Goal: Task Accomplishment & Management: Manage account settings

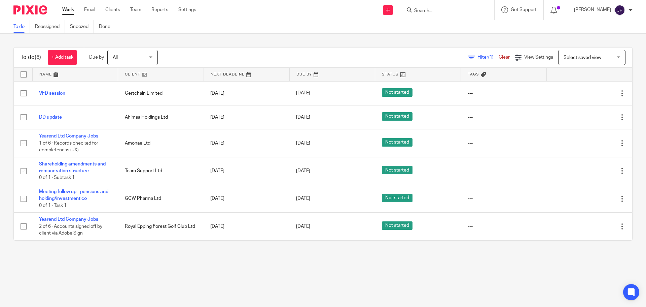
click at [431, 14] on input "Search" at bounding box center [444, 11] width 61 height 6
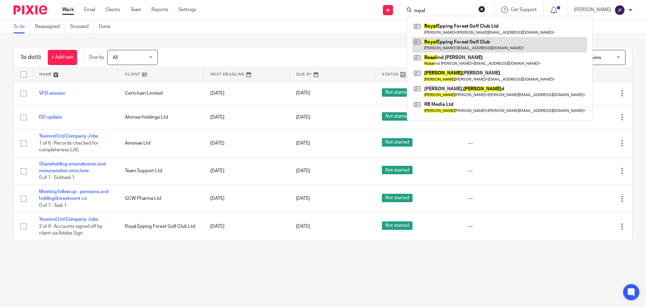
type input "royal"
click at [457, 40] on link at bounding box center [499, 44] width 175 height 15
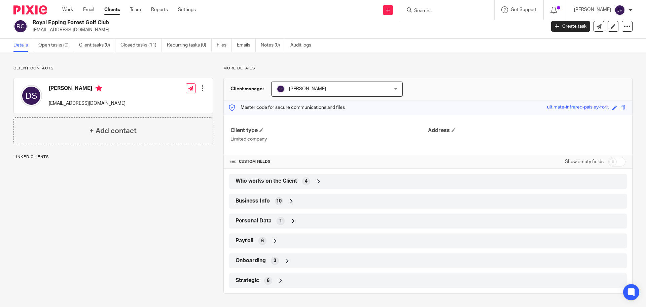
click at [322, 285] on div "Strategic 6" at bounding box center [428, 280] width 388 height 11
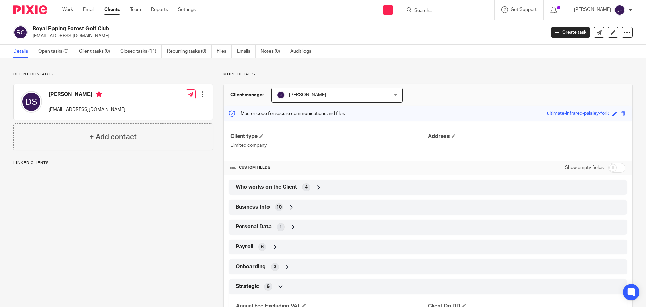
click at [202, 93] on div at bounding box center [202, 94] width 7 height 7
click at [161, 136] on span "Delete contact" at bounding box center [164, 138] width 32 height 5
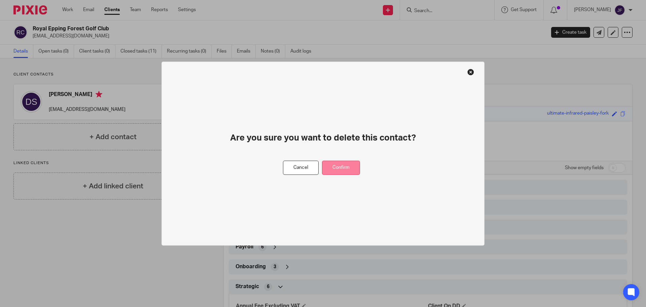
click at [341, 163] on button "Confirm" at bounding box center [341, 167] width 38 height 14
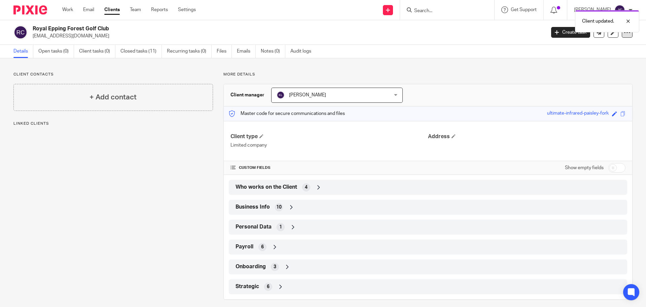
click at [624, 35] on icon at bounding box center [627, 32] width 7 height 7
click at [449, 64] on div "Client contacts + Add contact Linked clients More details Client manager Keith …" at bounding box center [323, 185] width 646 height 254
click at [623, 22] on div at bounding box center [623, 21] width 18 height 8
click at [611, 34] on icon at bounding box center [613, 32] width 5 height 5
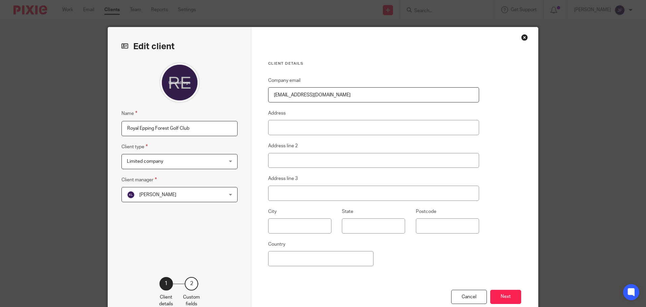
click at [338, 97] on input "[EMAIL_ADDRESS][DOMAIN_NAME]" at bounding box center [373, 94] width 211 height 15
click at [514, 300] on button "Next" at bounding box center [505, 296] width 31 height 14
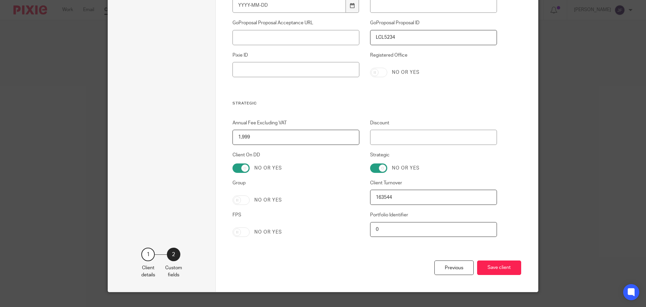
scroll to position [1336, 0]
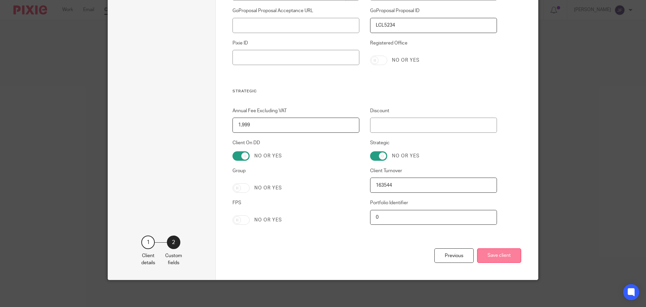
click at [490, 255] on button "Save client" at bounding box center [499, 255] width 44 height 14
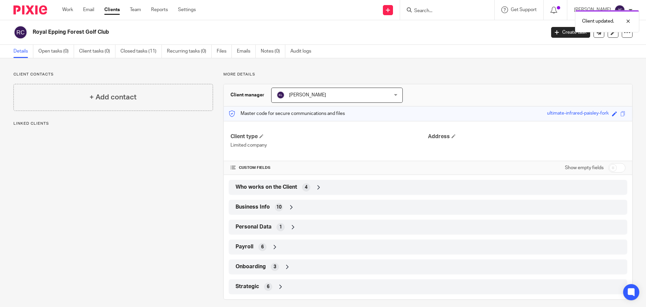
click at [317, 185] on icon at bounding box center [318, 187] width 7 height 7
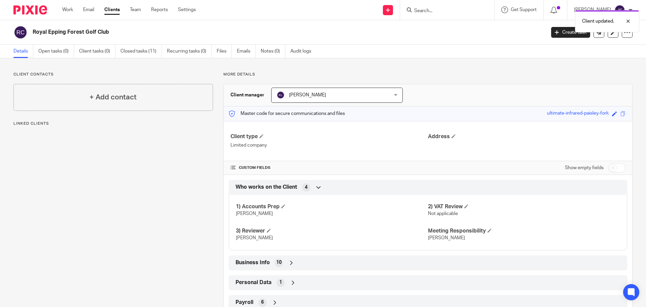
click at [312, 186] on div "Who works on the Client 4" at bounding box center [428, 186] width 388 height 11
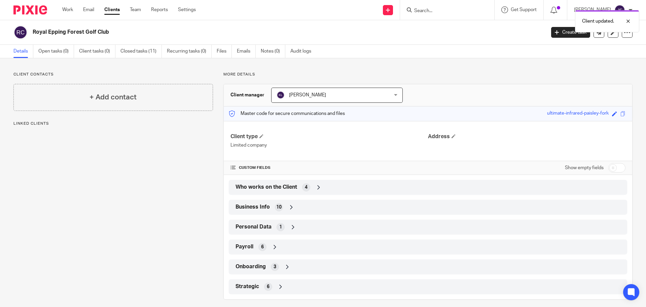
click at [28, 15] on div at bounding box center [28, 10] width 56 height 20
click at [30, 10] on img at bounding box center [30, 9] width 34 height 9
